Goal: Task Accomplishment & Management: Use online tool/utility

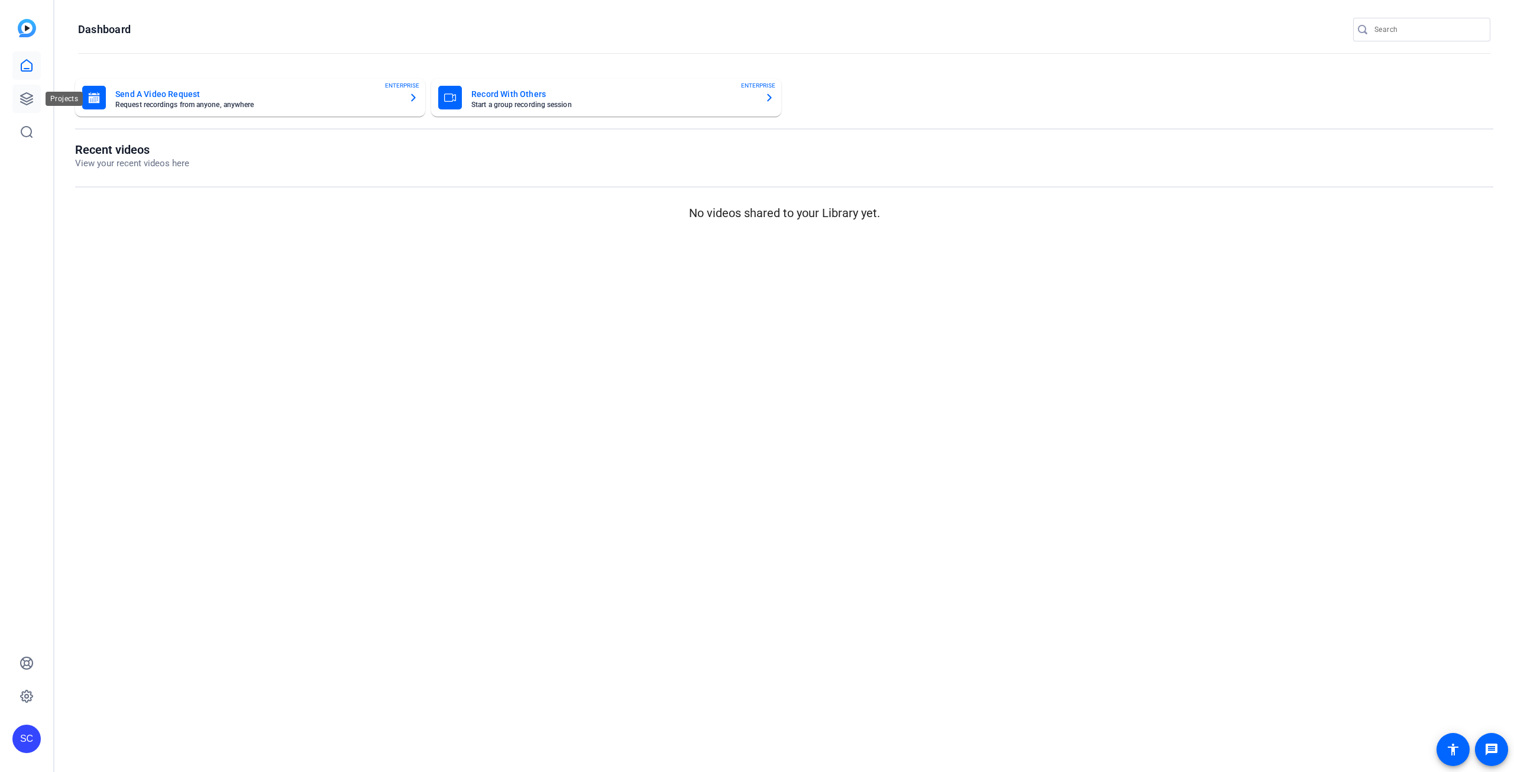
click at [29, 100] on icon at bounding box center [27, 99] width 12 height 12
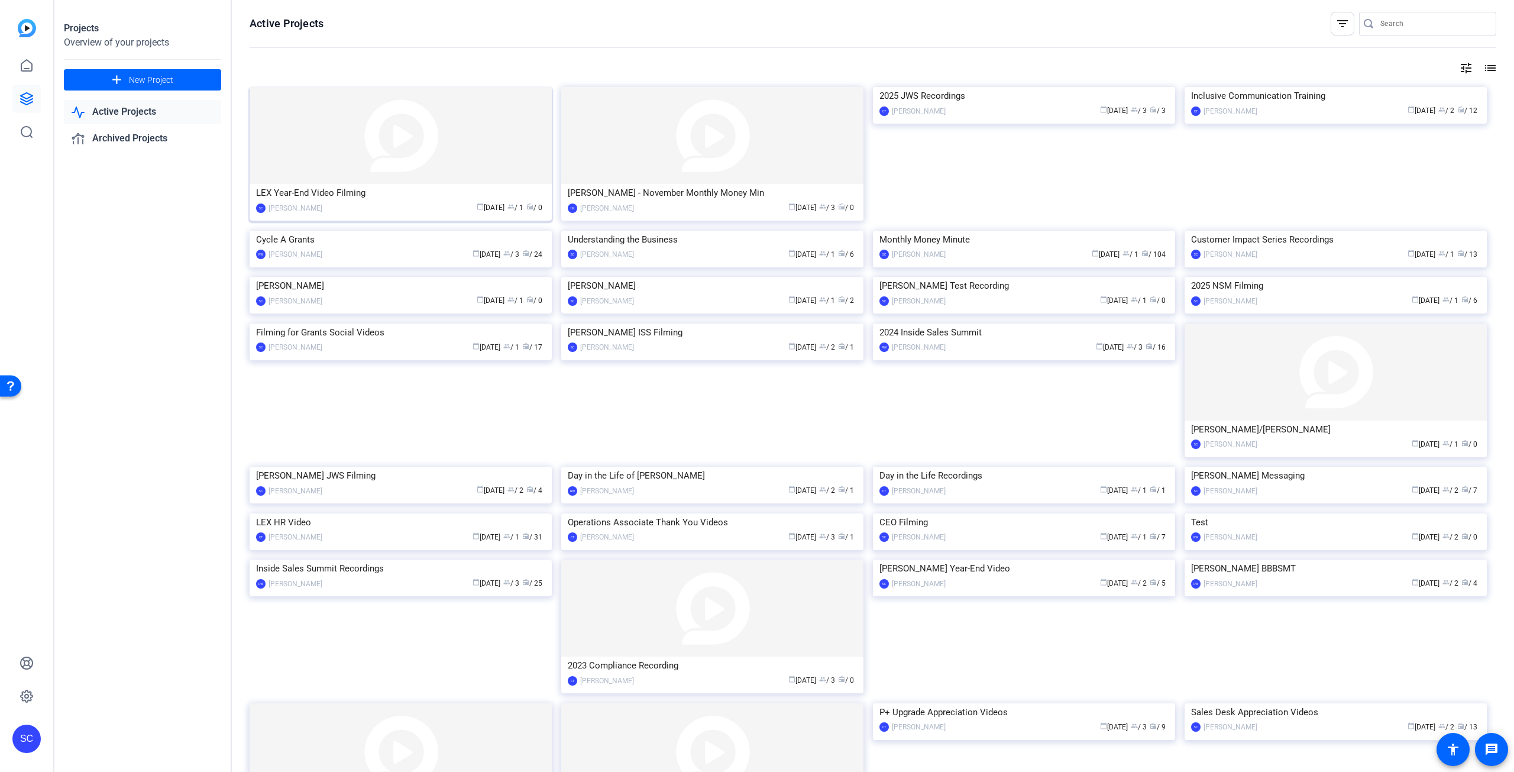
click at [360, 163] on img at bounding box center [401, 135] width 302 height 97
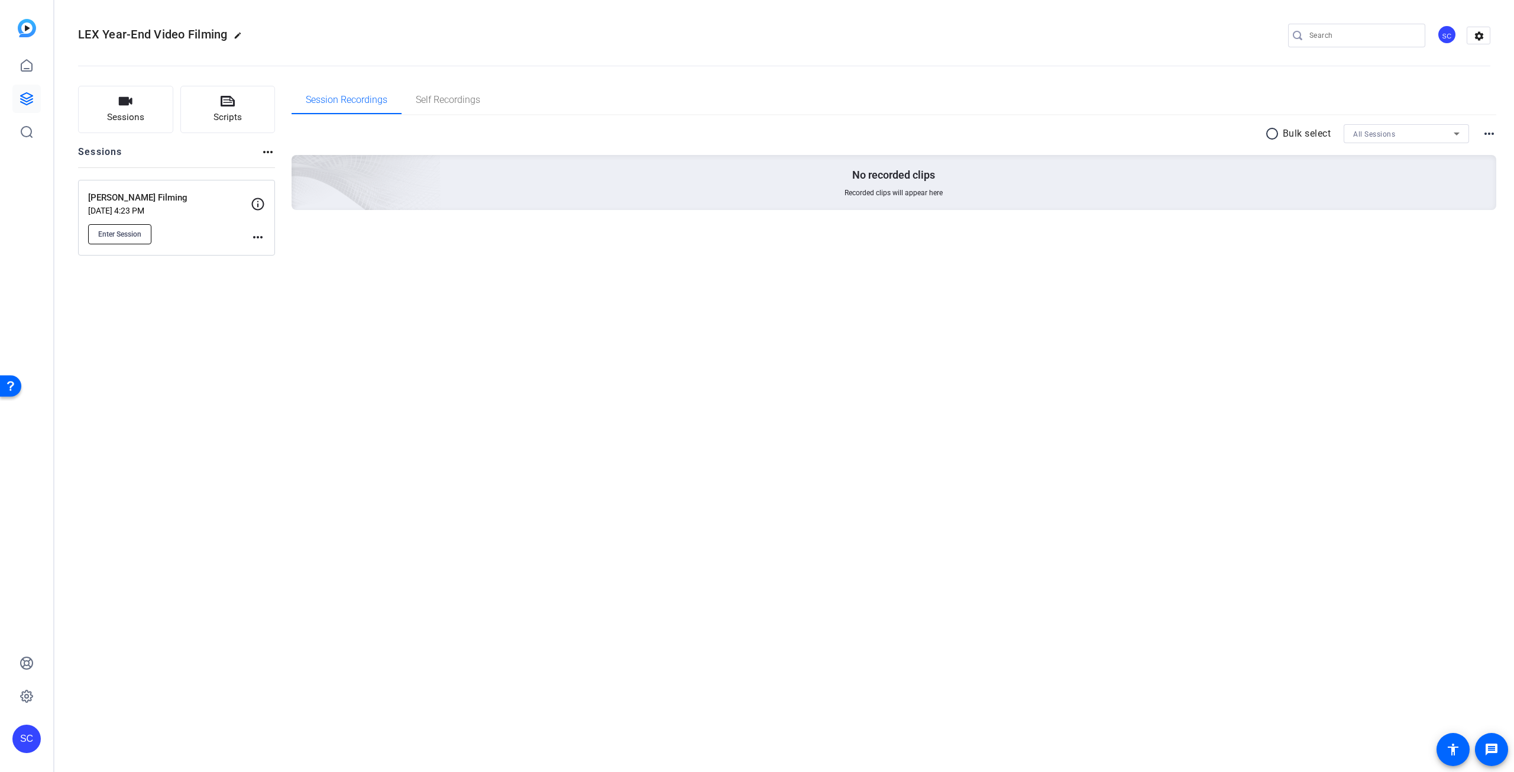
click at [131, 232] on span "Enter Session" at bounding box center [119, 234] width 43 height 9
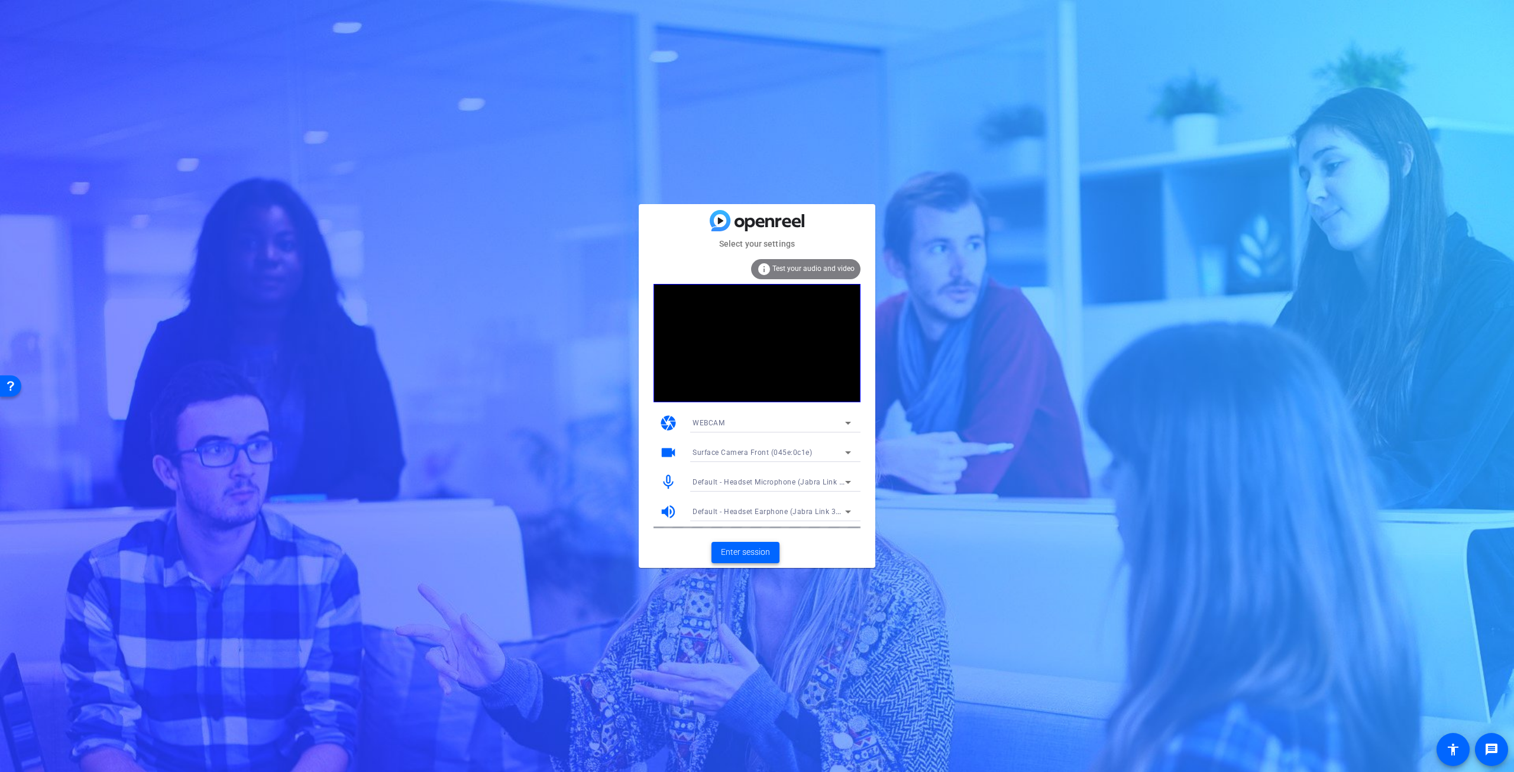
click at [753, 554] on span "Enter session" at bounding box center [745, 552] width 49 height 12
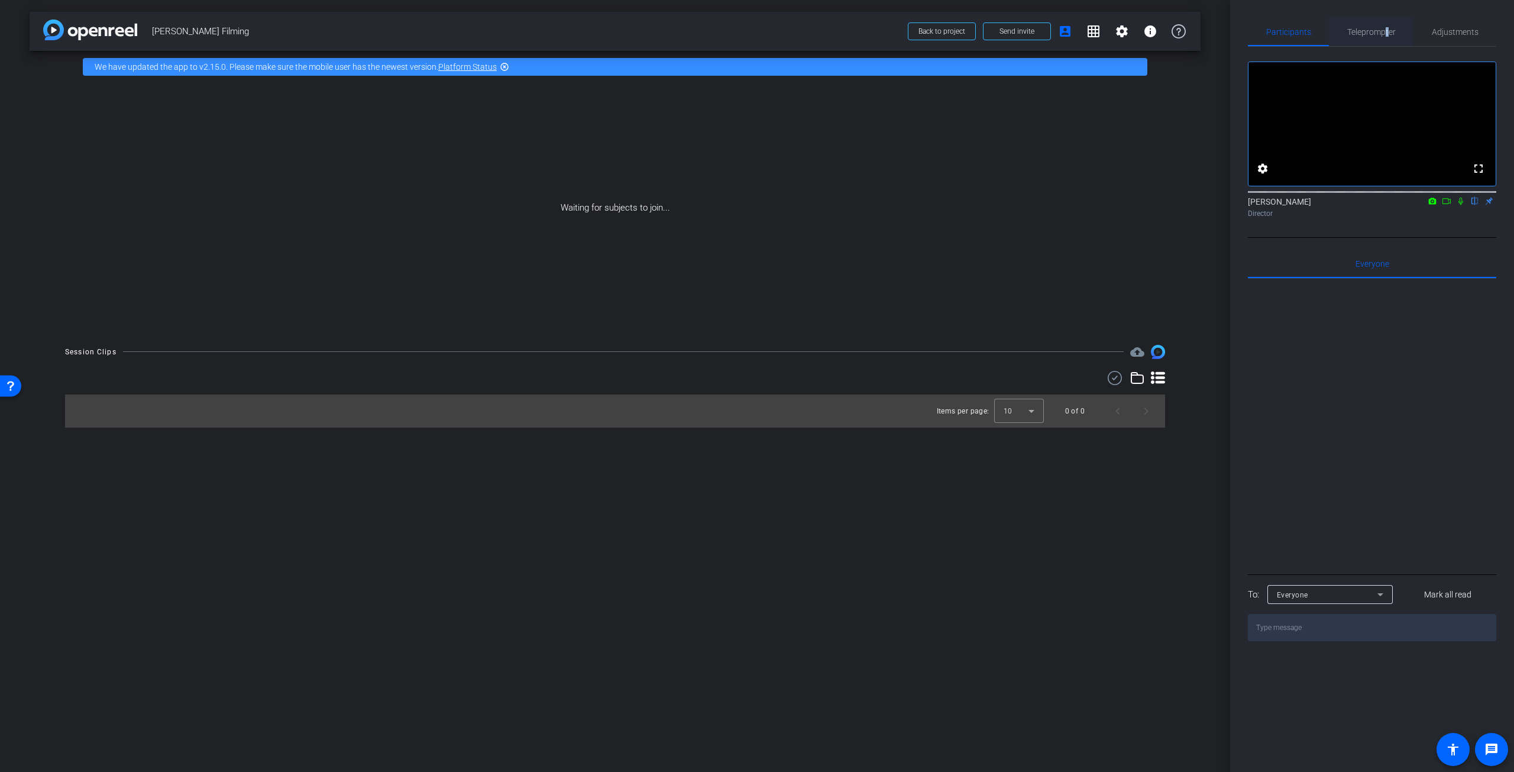
click at [1386, 28] on span "Teleprompter" at bounding box center [1371, 32] width 49 height 8
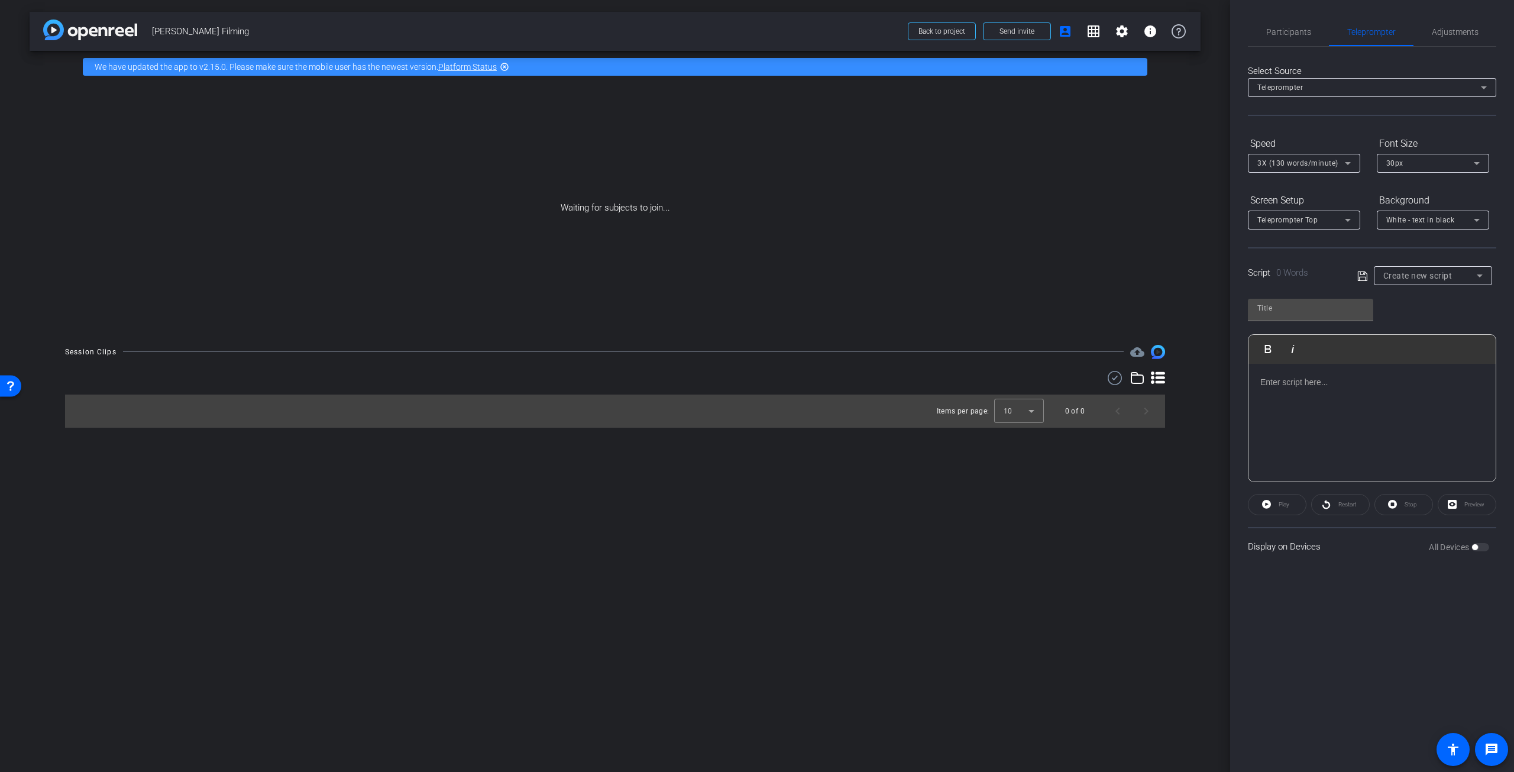
click at [1421, 277] on span "Create new script" at bounding box center [1418, 275] width 69 height 9
click at [1415, 318] on span "Jeff Script" at bounding box center [1425, 318] width 83 height 14
type input "Jeff Script"
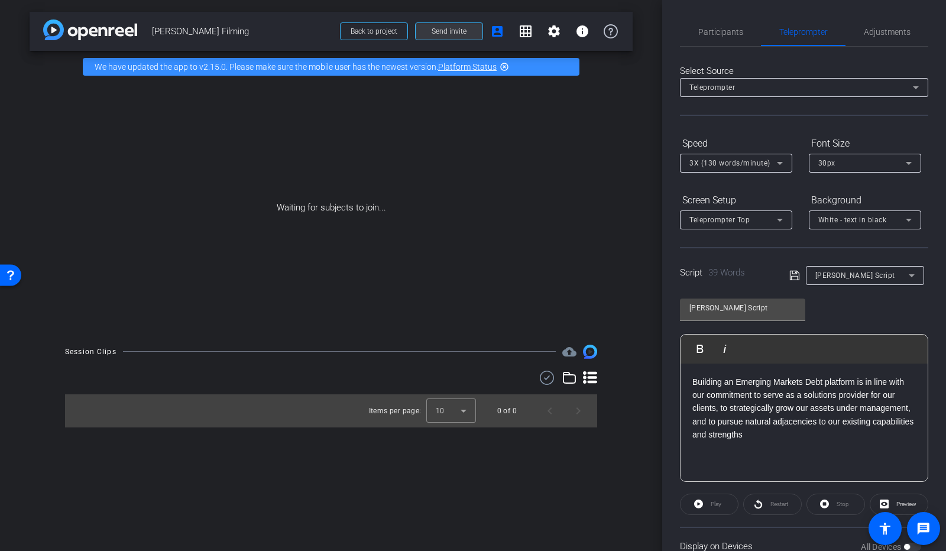
click at [437, 30] on span "Send invite" at bounding box center [449, 31] width 35 height 9
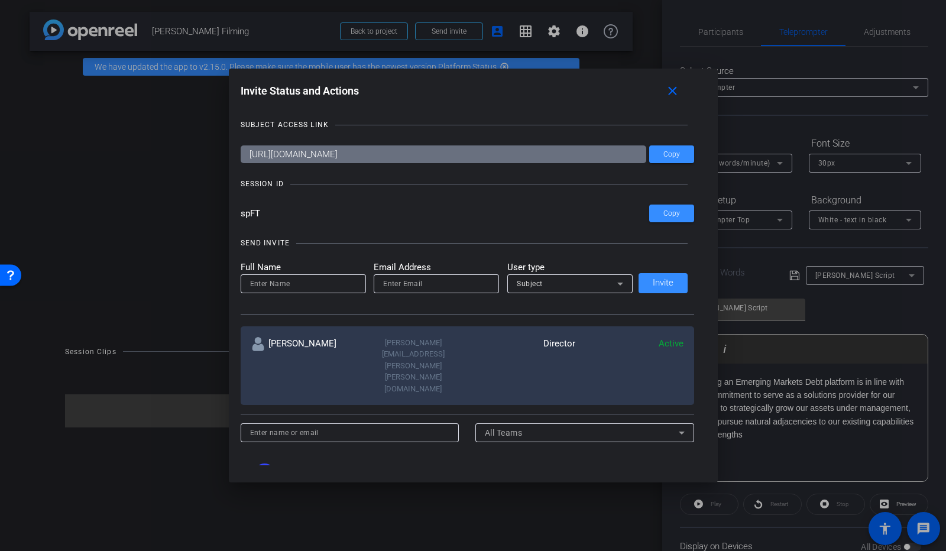
drag, startPoint x: 676, startPoint y: 93, endPoint x: 657, endPoint y: 76, distance: 25.6
click at [676, 93] on mat-icon "close" at bounding box center [672, 91] width 15 height 15
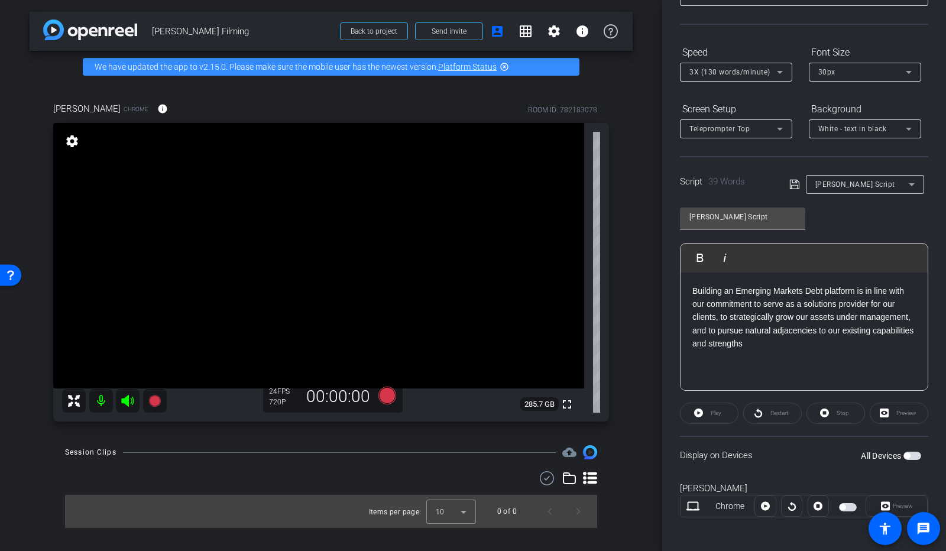
scroll to position [94, 0]
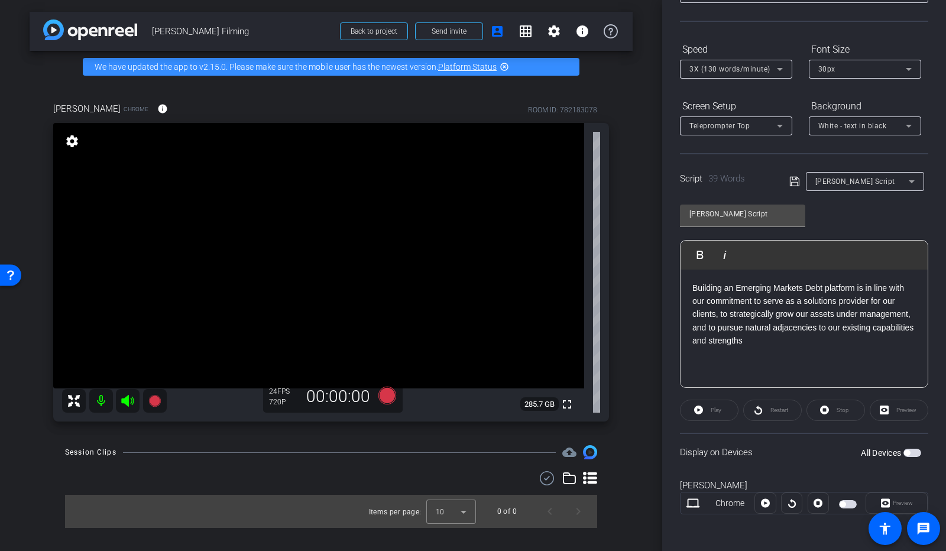
click at [909, 452] on span "button" at bounding box center [913, 453] width 18 height 8
click at [717, 409] on span "Play" at bounding box center [716, 410] width 11 height 7
click at [719, 408] on span "Pause" at bounding box center [717, 410] width 16 height 7
click at [387, 396] on icon at bounding box center [388, 396] width 18 height 18
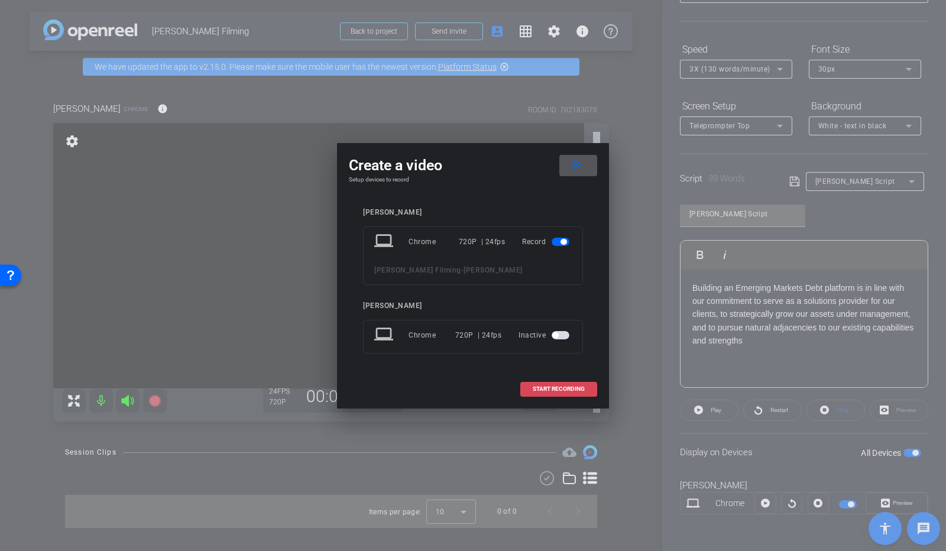
click at [559, 384] on span at bounding box center [559, 389] width 76 height 28
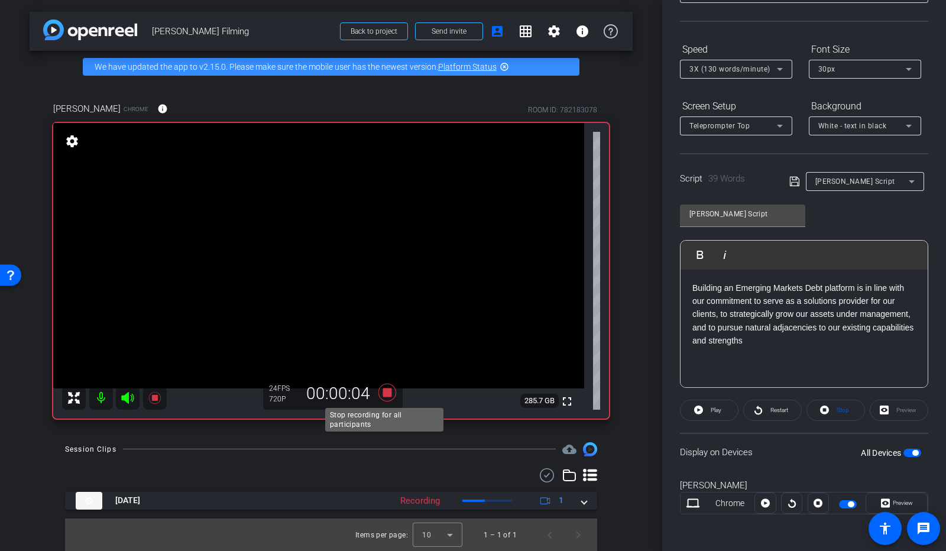
click at [386, 393] on icon at bounding box center [388, 392] width 18 height 18
click at [781, 122] on icon at bounding box center [780, 126] width 14 height 14
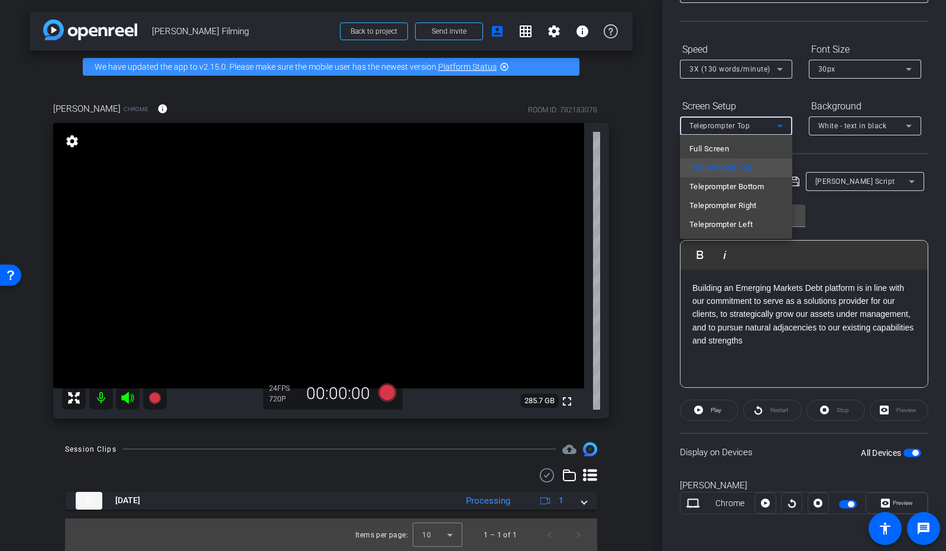
click at [473, 263] on div at bounding box center [473, 275] width 946 height 551
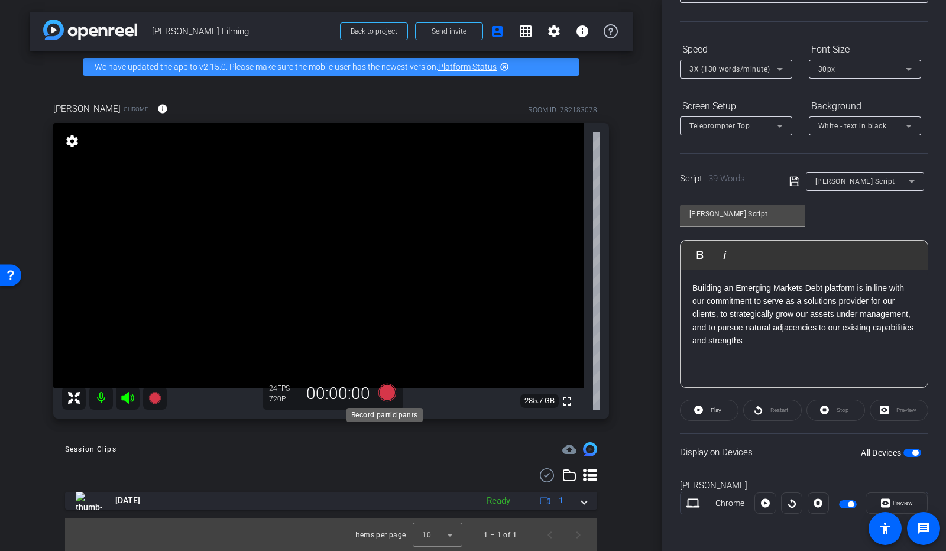
click at [385, 392] on icon at bounding box center [388, 392] width 18 height 18
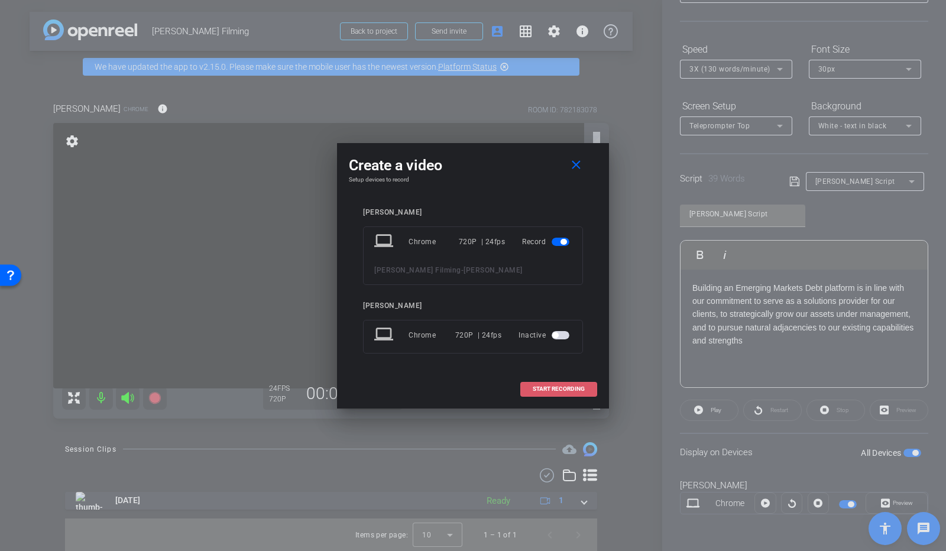
click at [562, 389] on span "START RECORDING" at bounding box center [559, 389] width 52 height 6
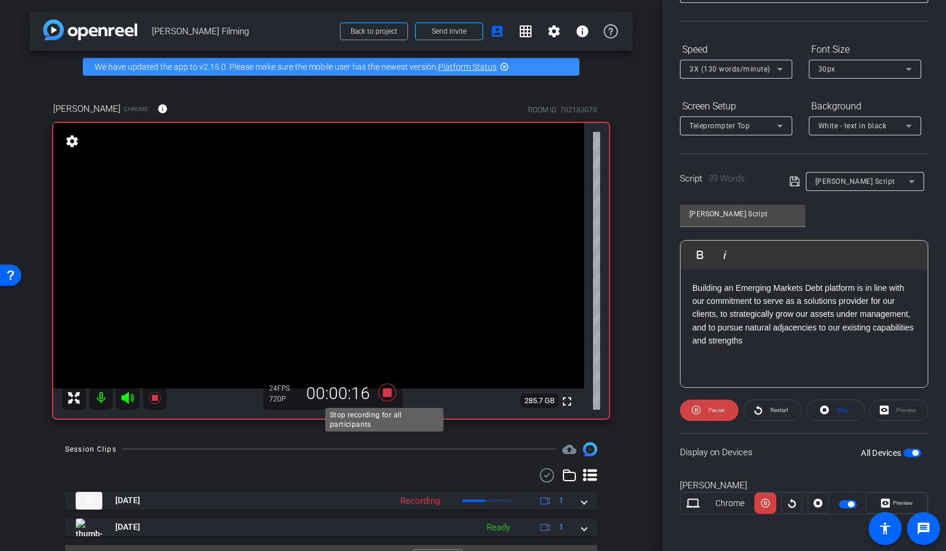
click at [384, 392] on icon at bounding box center [388, 392] width 18 height 18
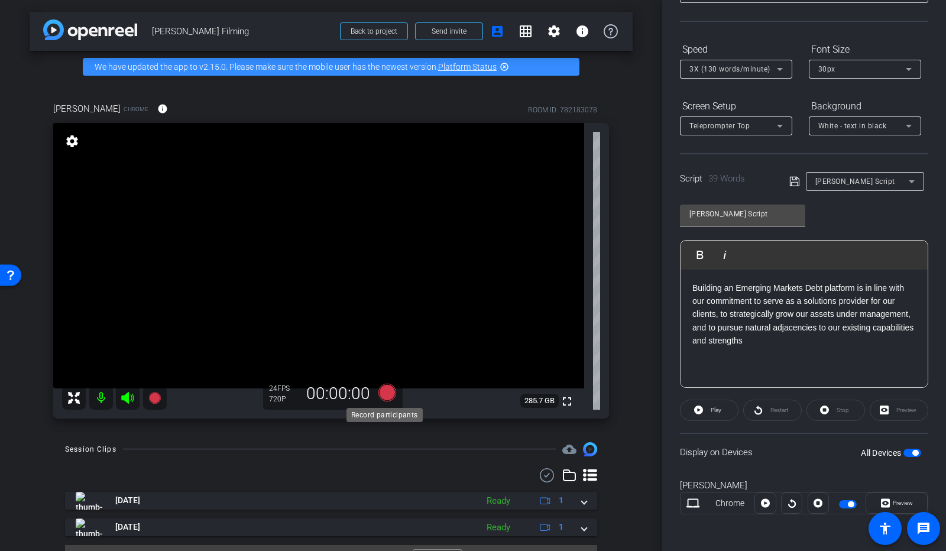
click at [384, 392] on icon at bounding box center [388, 392] width 18 height 18
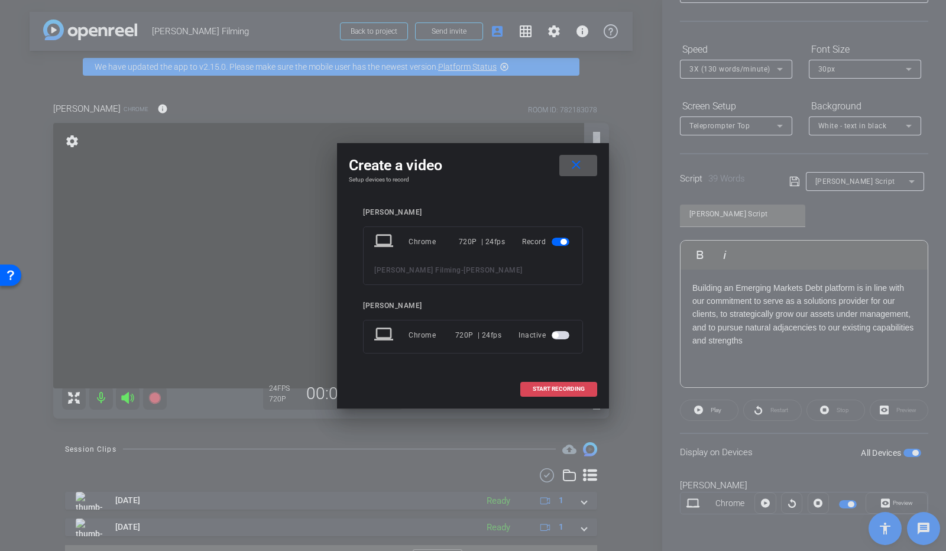
click at [558, 387] on span "START RECORDING" at bounding box center [559, 389] width 52 height 6
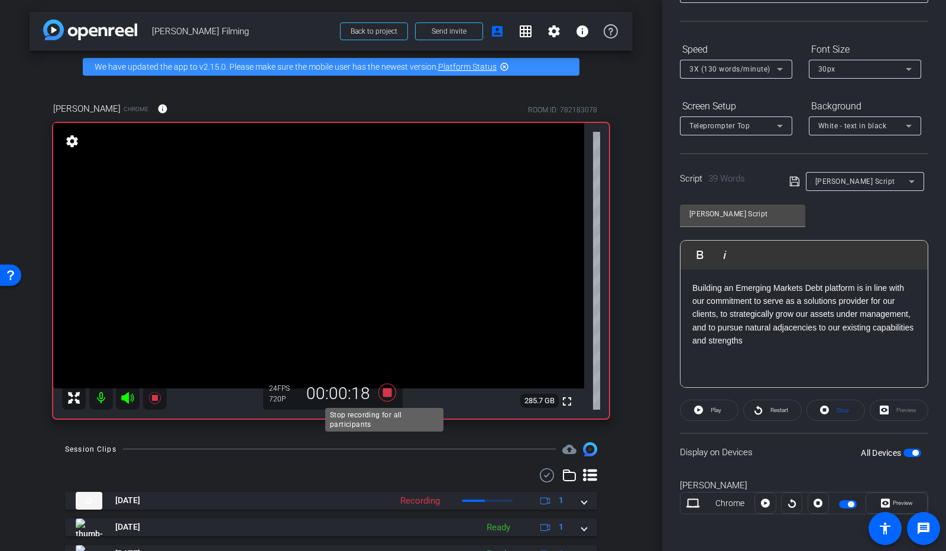
click at [384, 395] on icon at bounding box center [388, 392] width 18 height 18
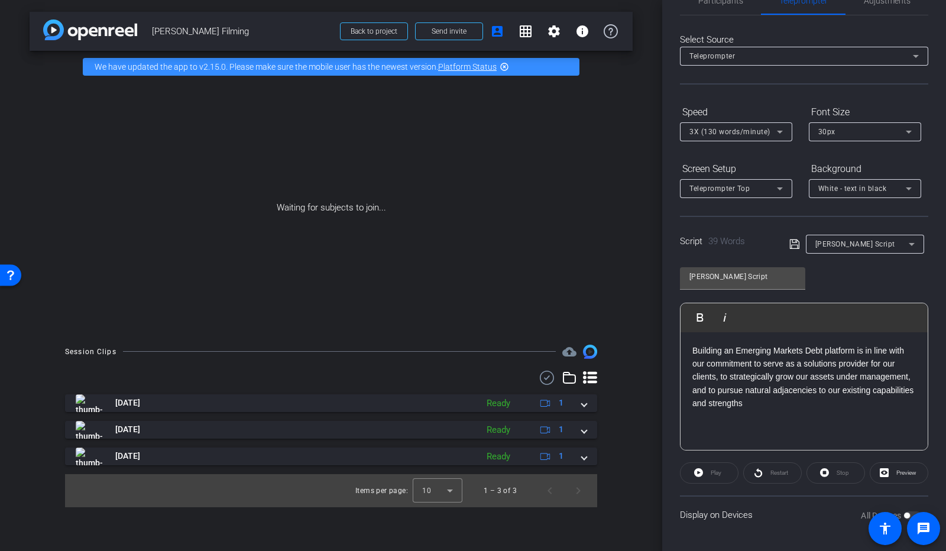
scroll to position [31, 0]
